Goal: Task Accomplishment & Management: Manage account settings

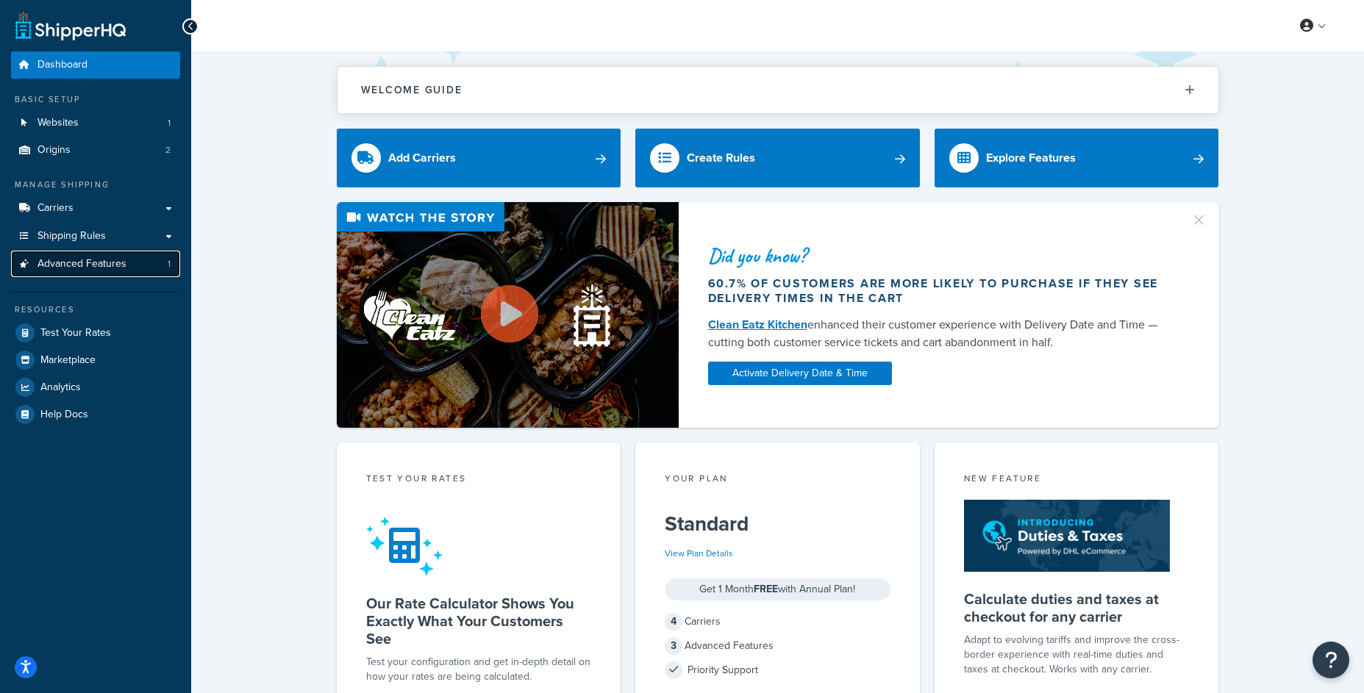
click at [134, 273] on link "Advanced Features 1" at bounding box center [95, 264] width 169 height 27
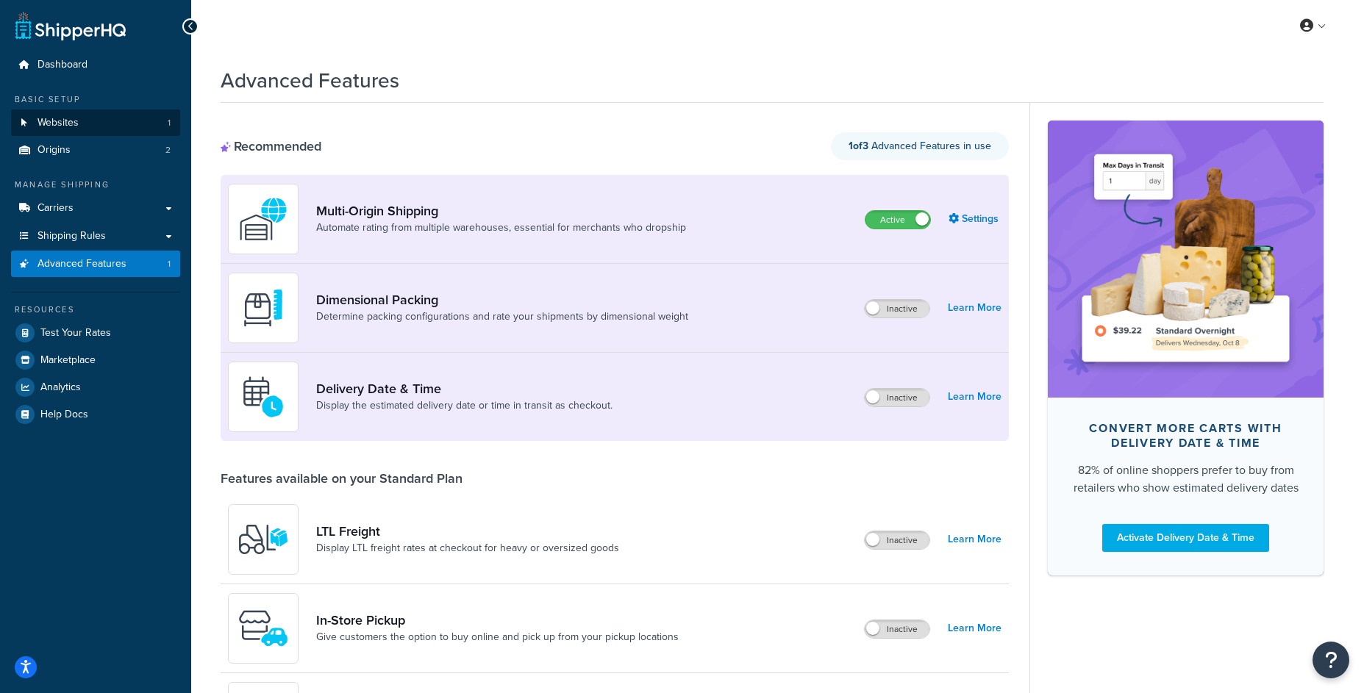
click at [119, 107] on div "Basic Setup Websites 1 Origins 2" at bounding box center [95, 128] width 169 height 71
click at [118, 125] on link "Websites 1" at bounding box center [95, 123] width 169 height 27
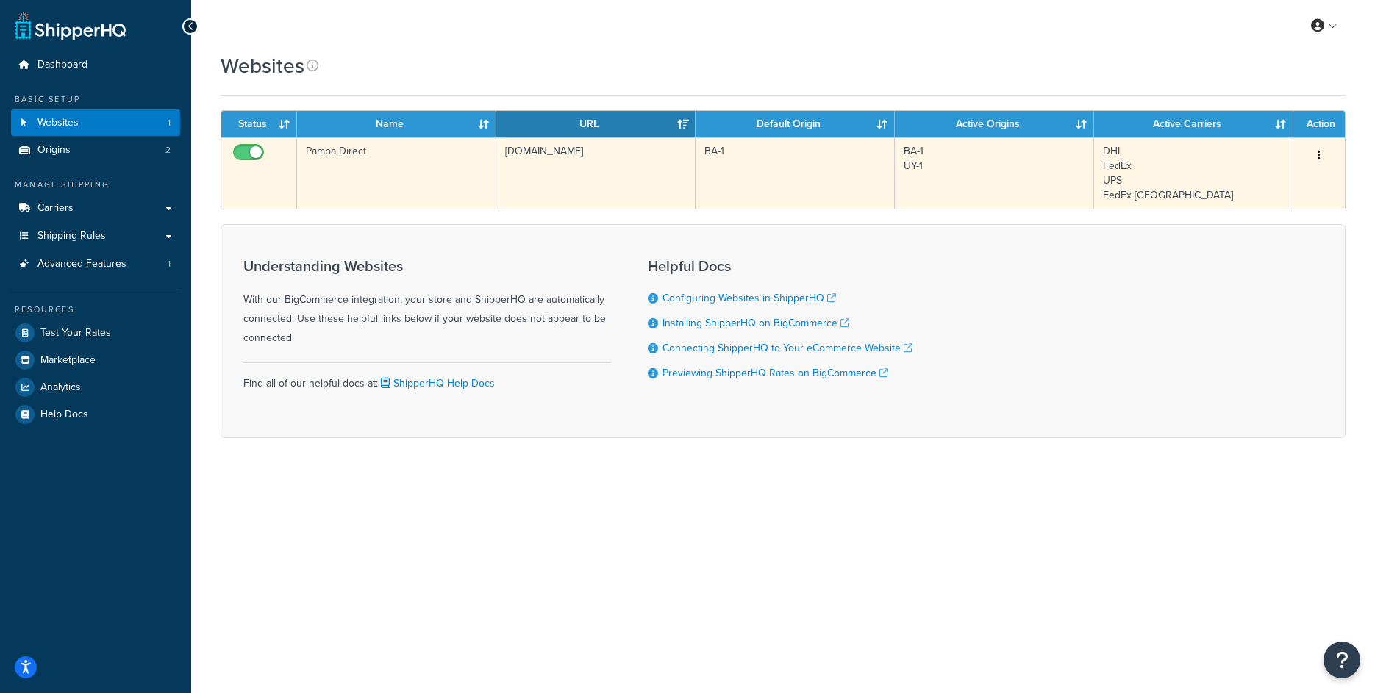
click at [592, 174] on td "[DOMAIN_NAME]" at bounding box center [595, 172] width 199 height 71
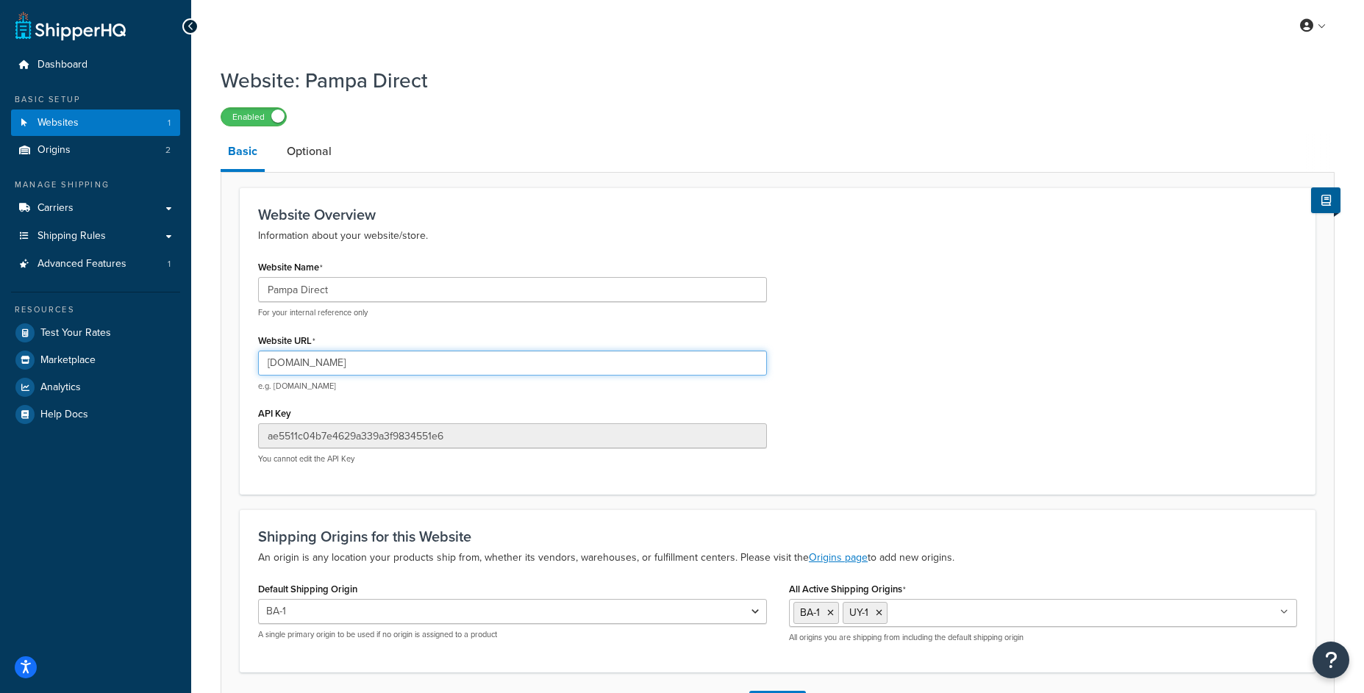
click at [330, 365] on input "[DOMAIN_NAME]" at bounding box center [512, 363] width 509 height 25
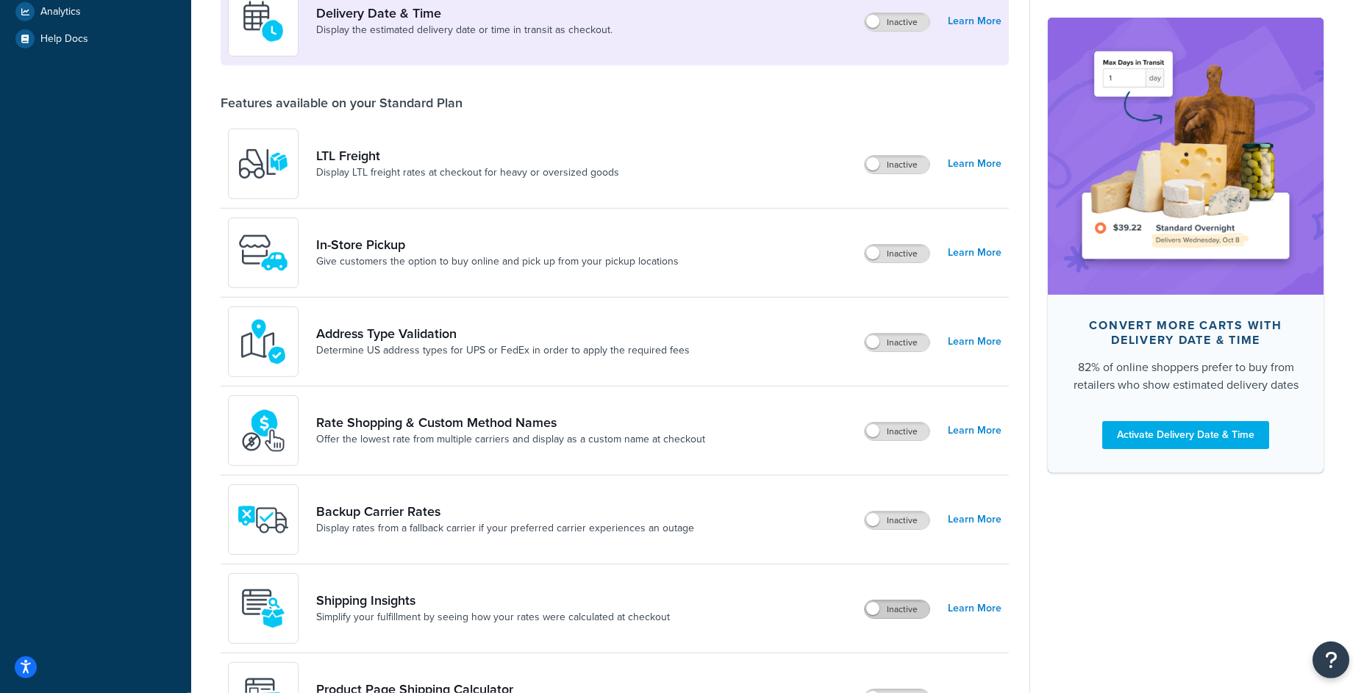
scroll to position [376, 0]
click at [892, 615] on label "Inactive" at bounding box center [897, 609] width 65 height 18
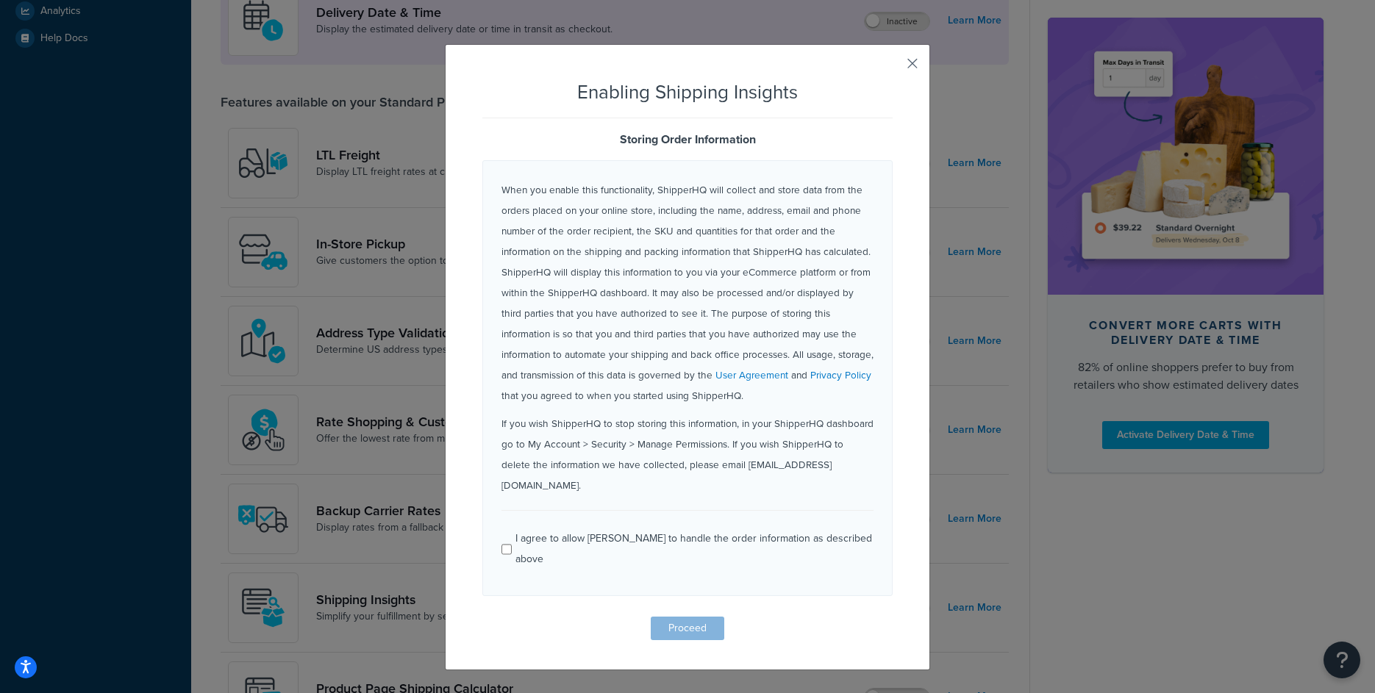
click at [893, 67] on button "button" at bounding box center [891, 69] width 4 height 4
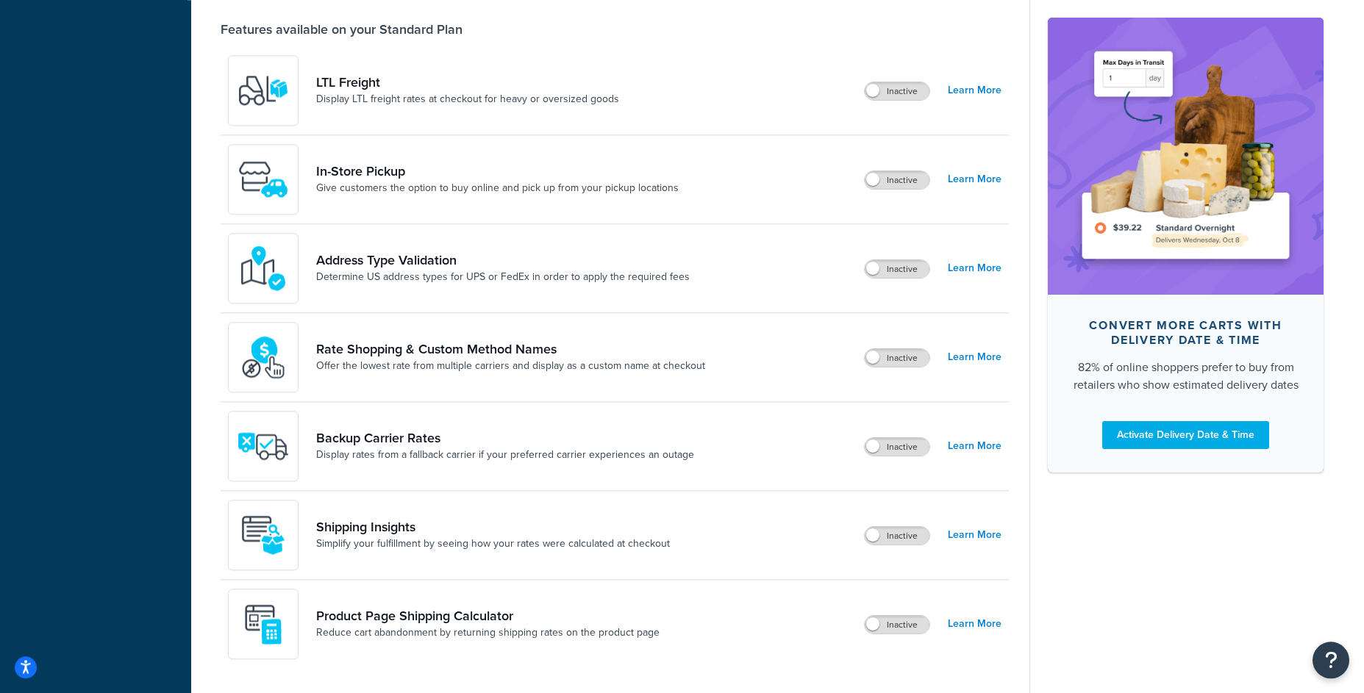
scroll to position [471, 0]
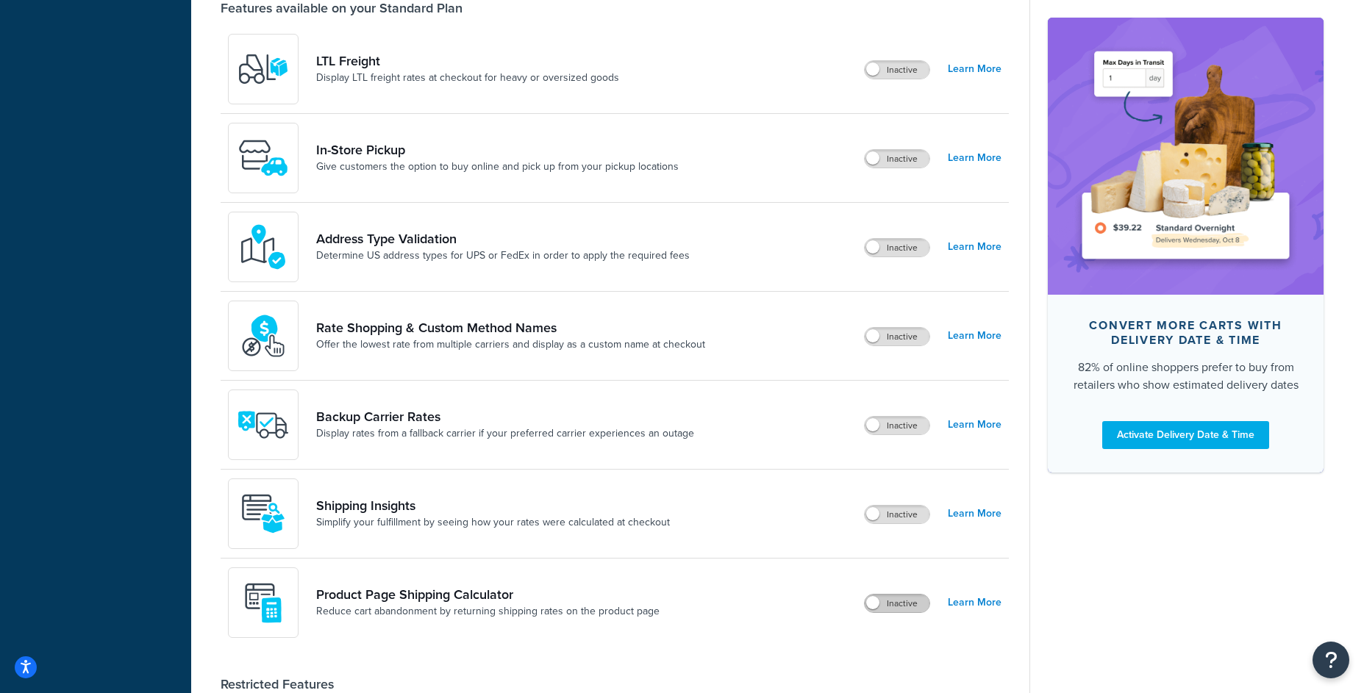
click at [900, 608] on label "Inactive" at bounding box center [897, 604] width 65 height 18
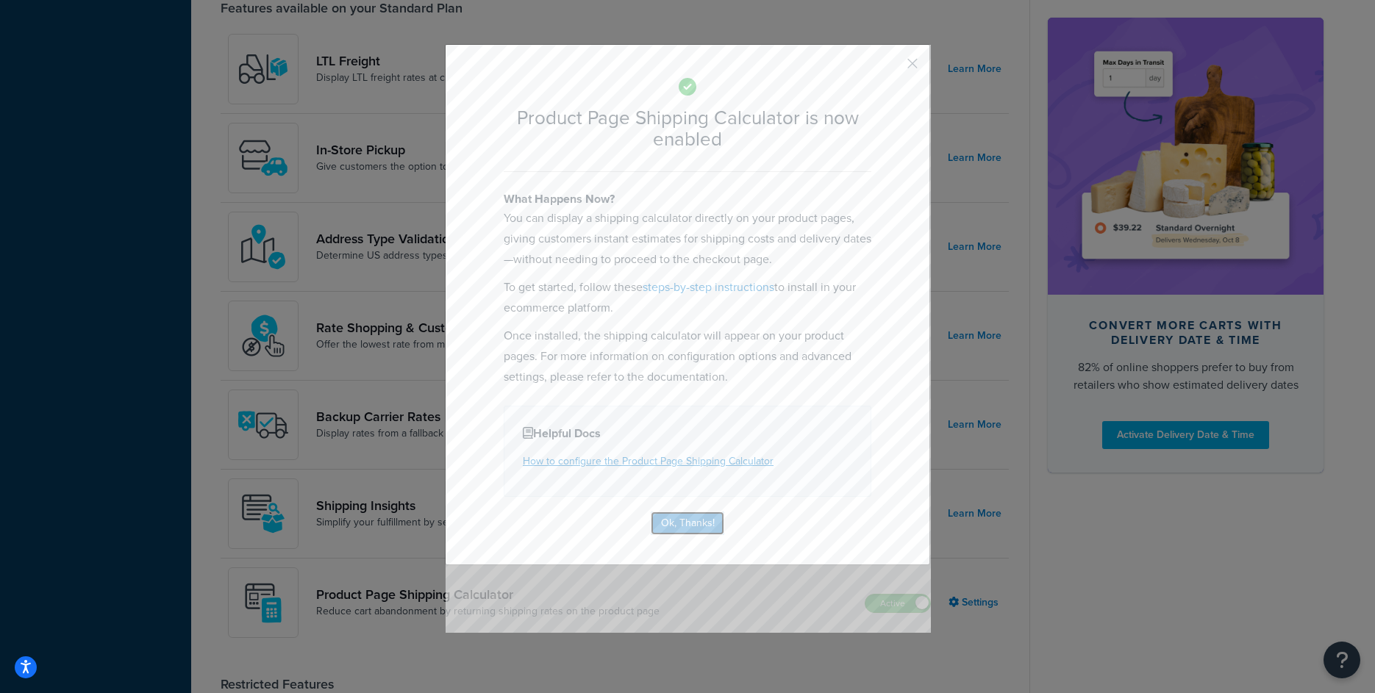
click at [694, 520] on button "Ok, Thanks!" at bounding box center [688, 524] width 74 height 24
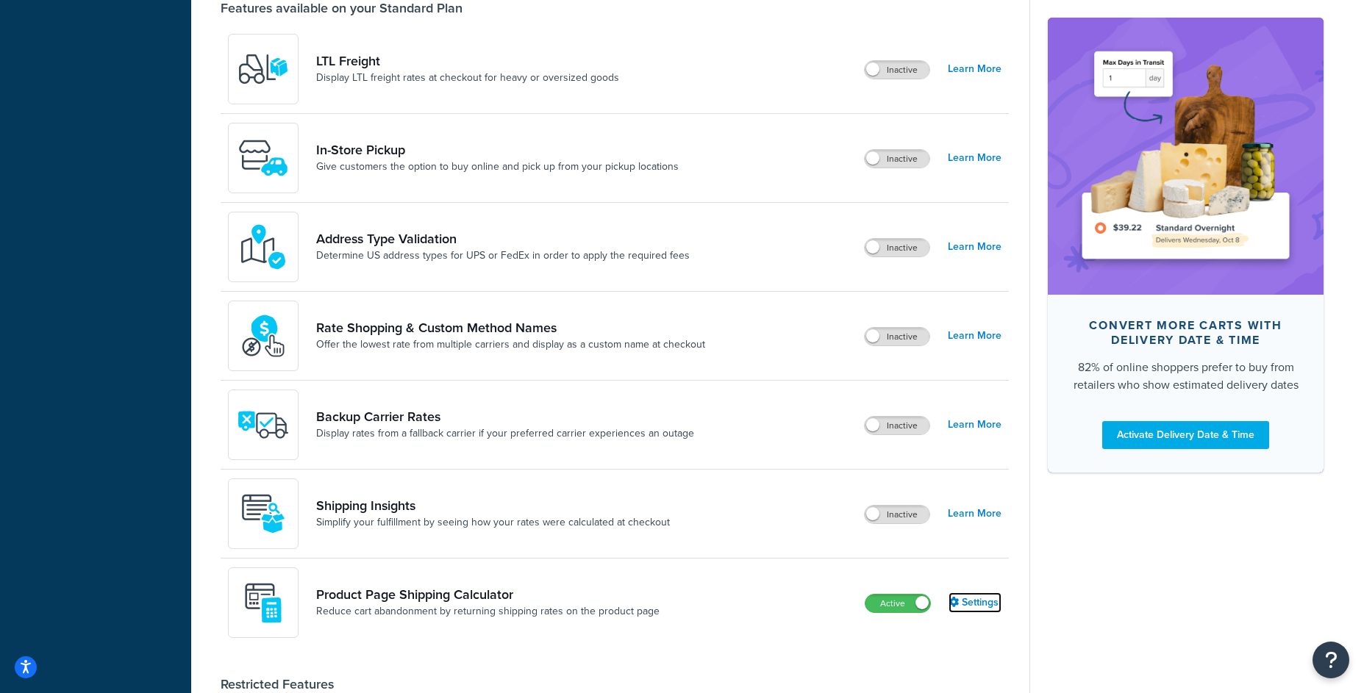
click at [984, 608] on link "Settings" at bounding box center [974, 603] width 53 height 21
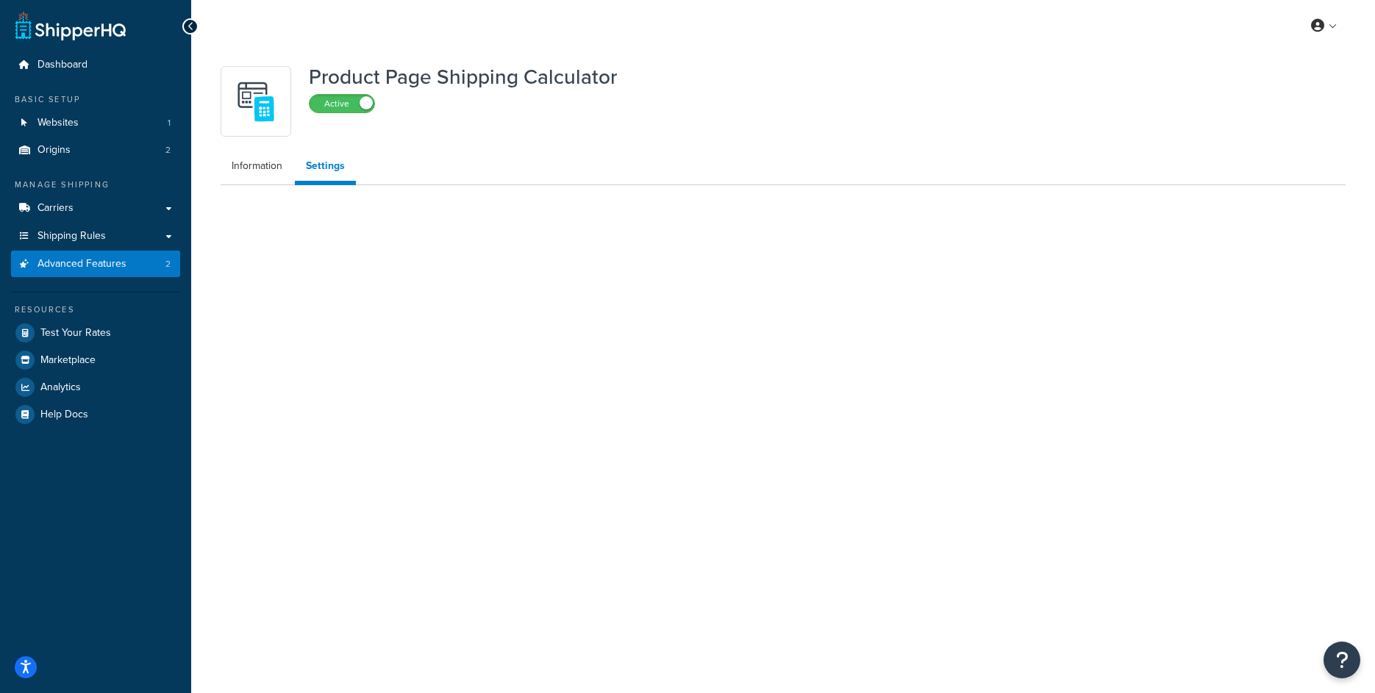
select select "US"
select select "false"
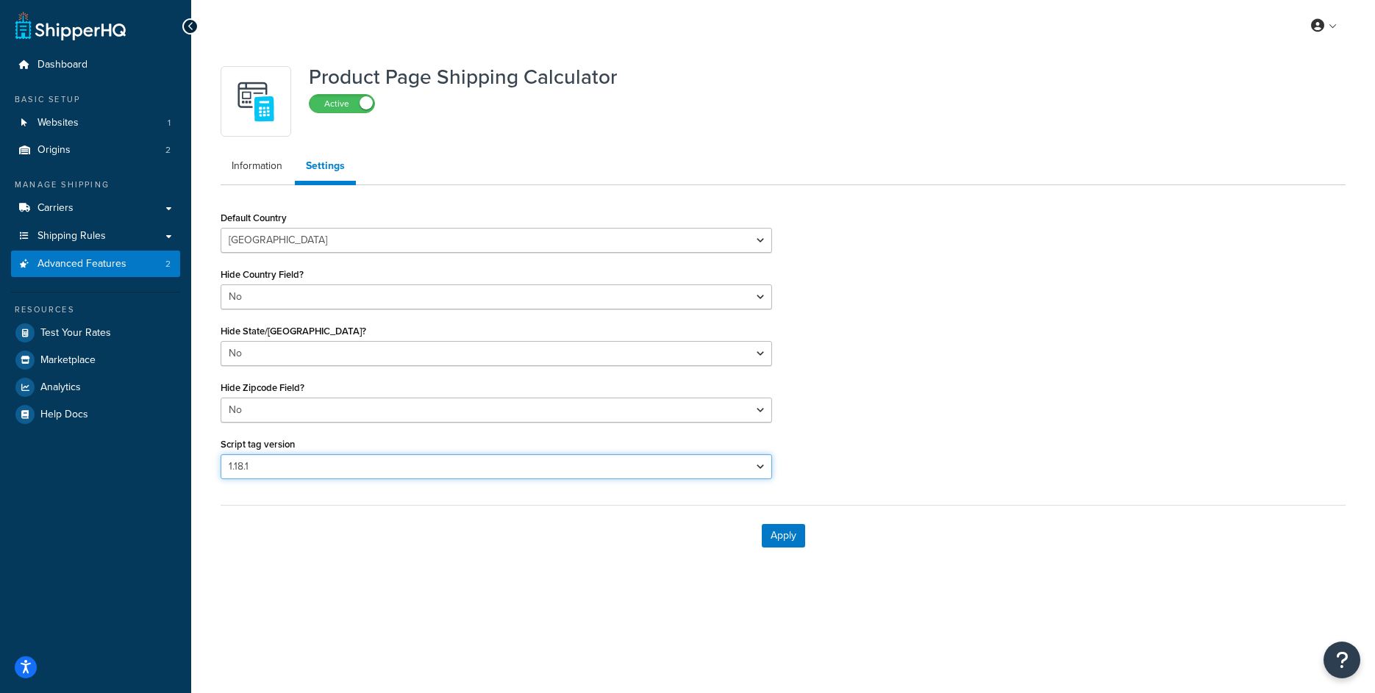
select select "31"
click option "1.20.1" at bounding box center [0, 0] width 0 height 0
click at [800, 536] on button "Apply" at bounding box center [783, 536] width 43 height 24
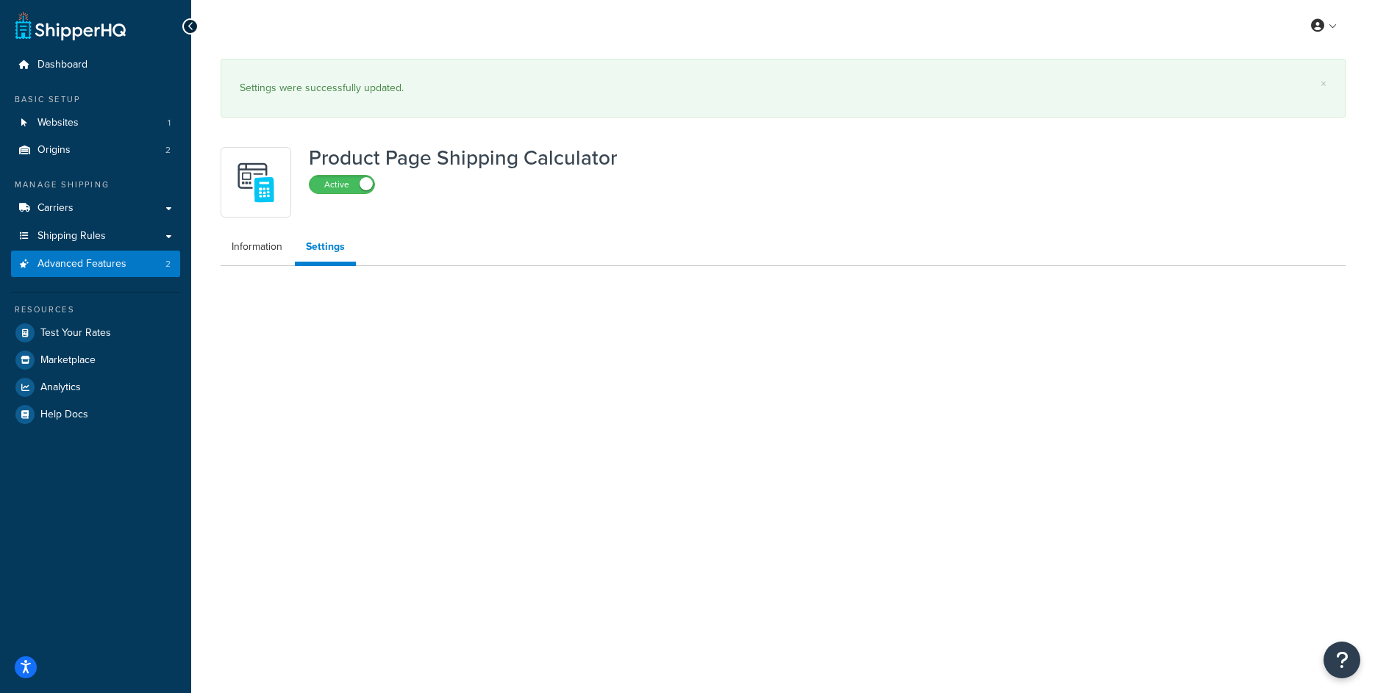
select select "US"
select select "false"
select select "31"
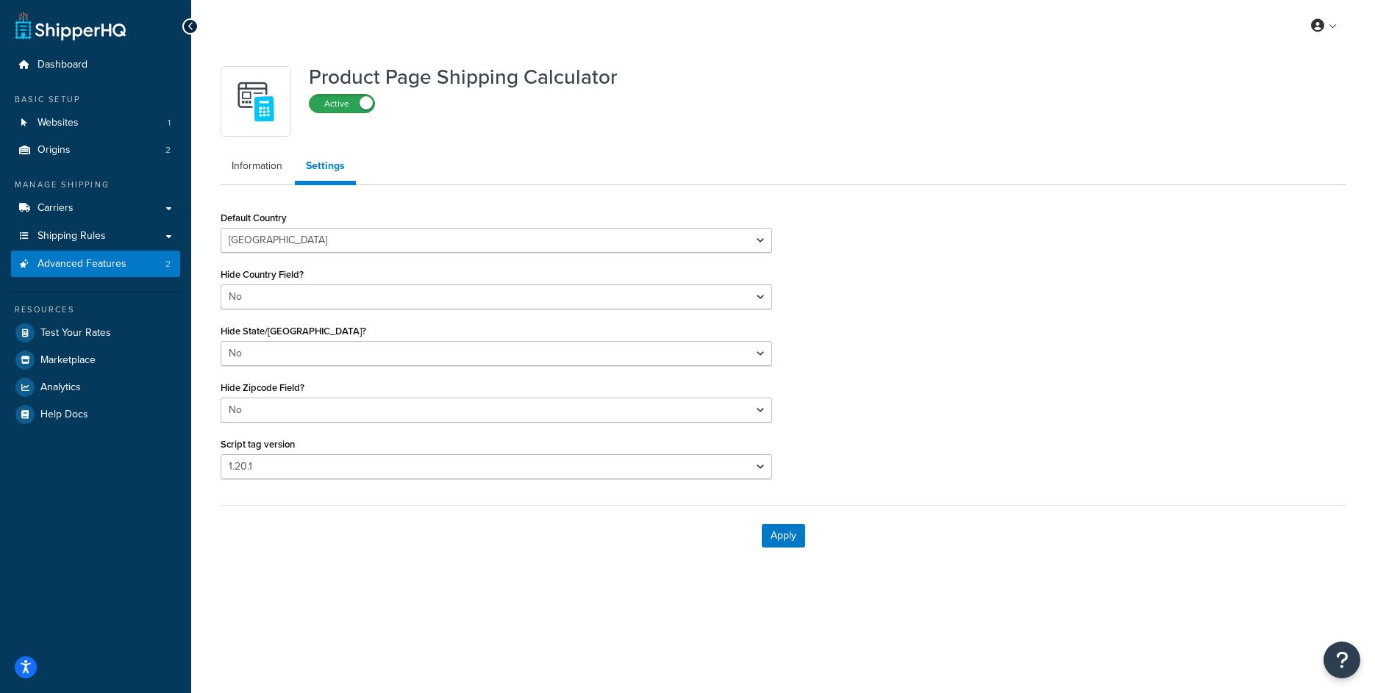
click at [343, 110] on label "Active" at bounding box center [342, 104] width 65 height 18
